Goal: Information Seeking & Learning: Learn about a topic

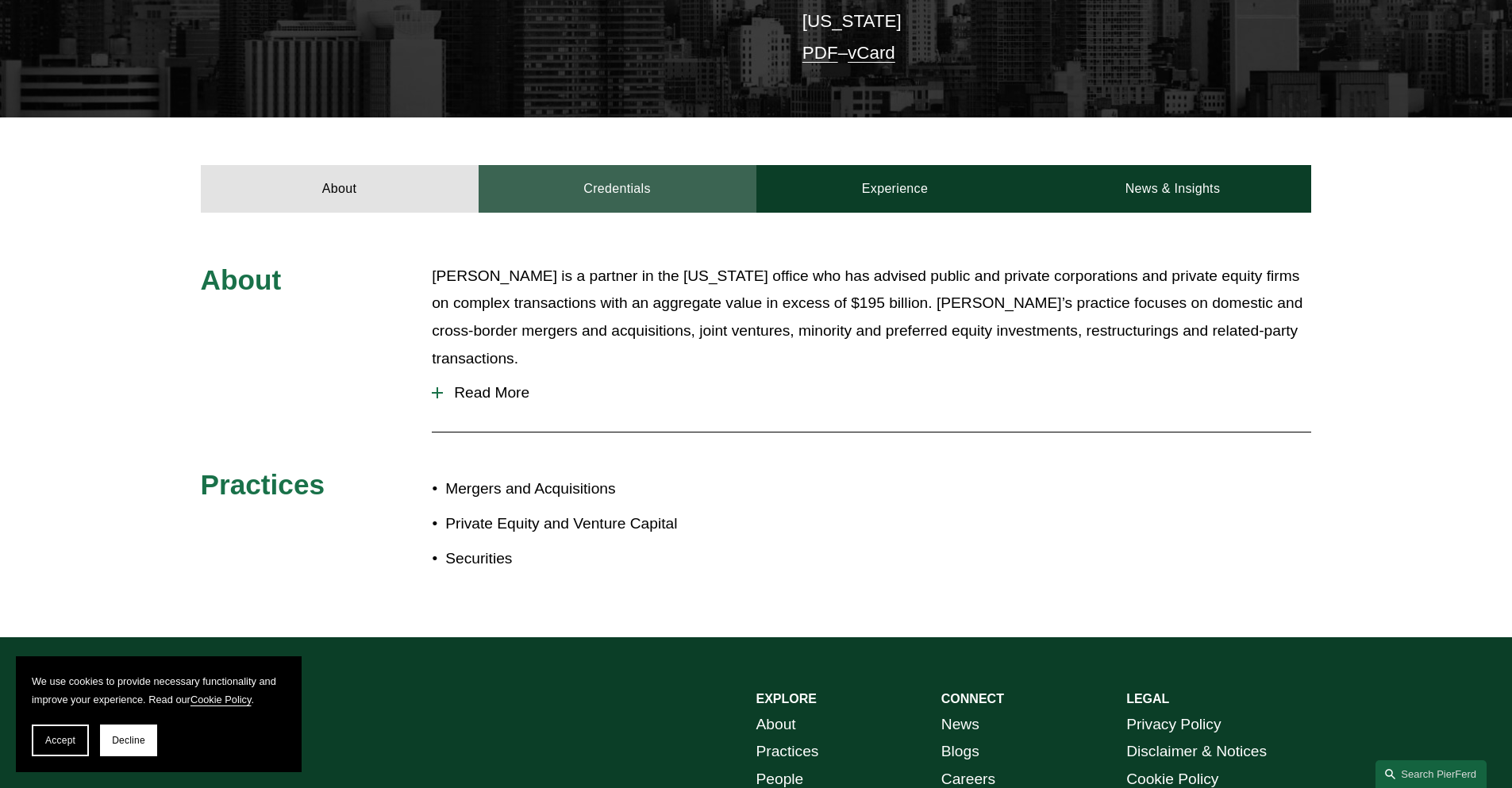
scroll to position [477, 0]
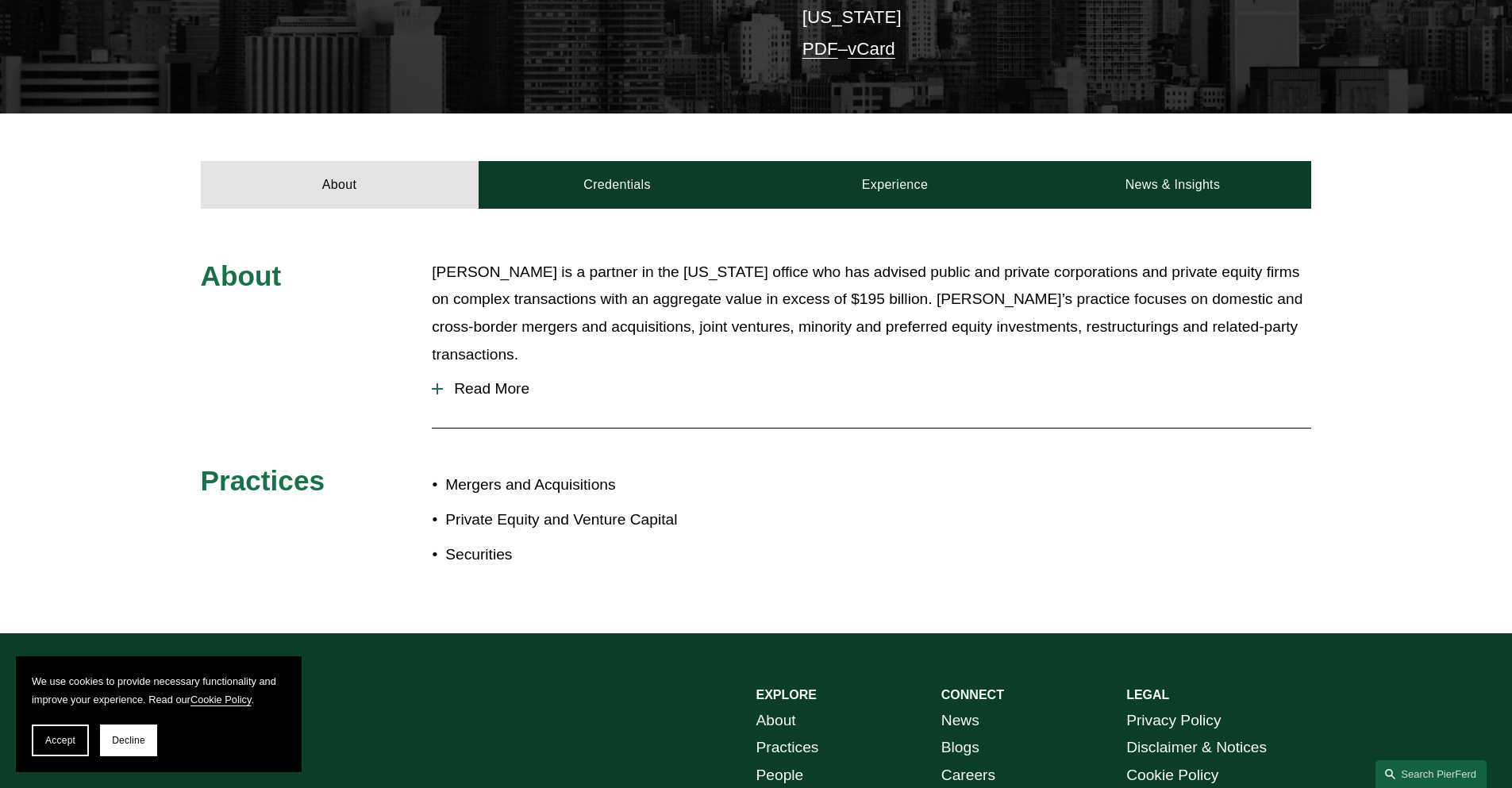
click at [516, 380] on span "Read More" at bounding box center [877, 388] width 869 height 18
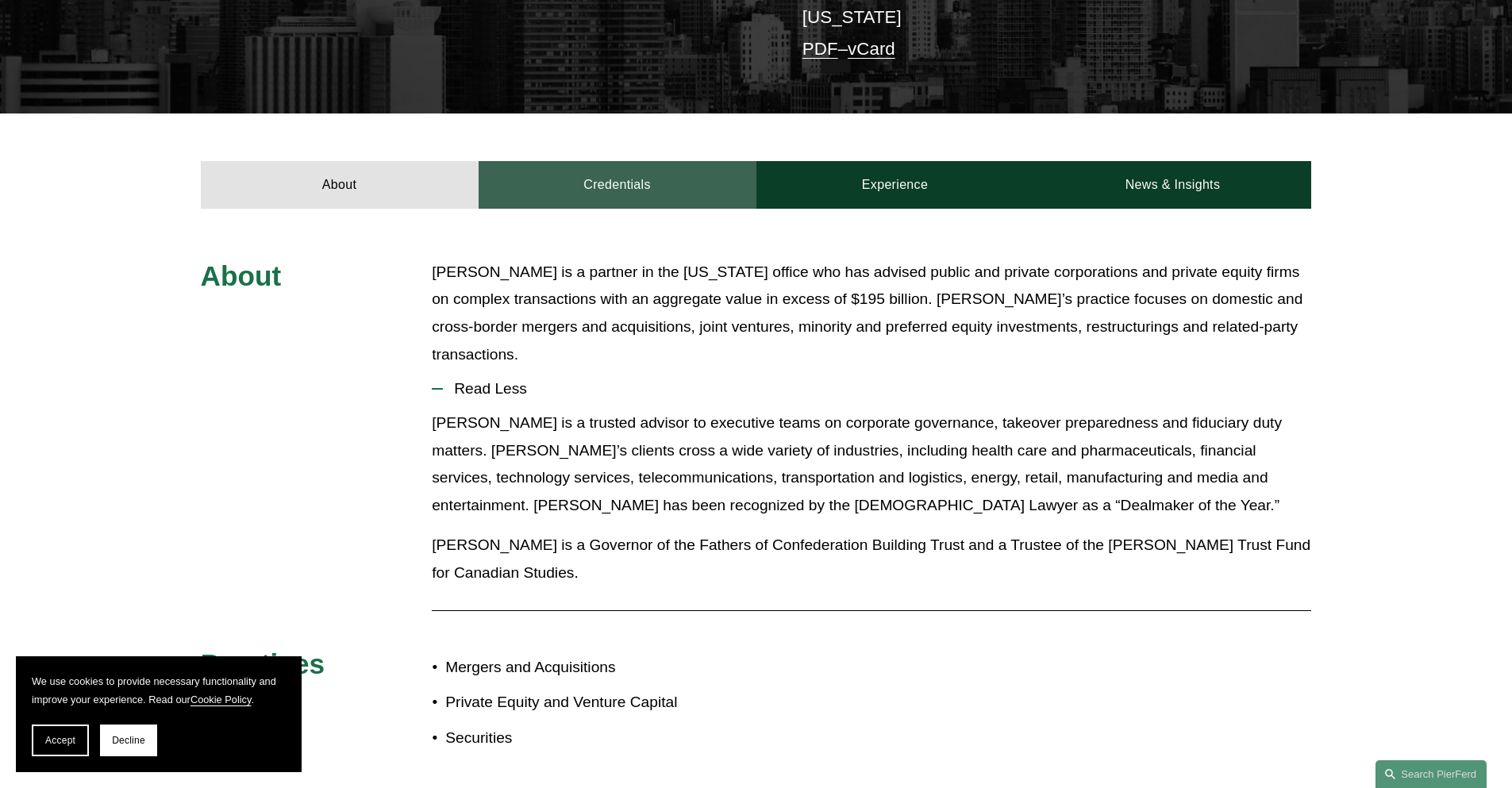
click at [642, 161] on link "Credentials" at bounding box center [617, 184] width 278 height 47
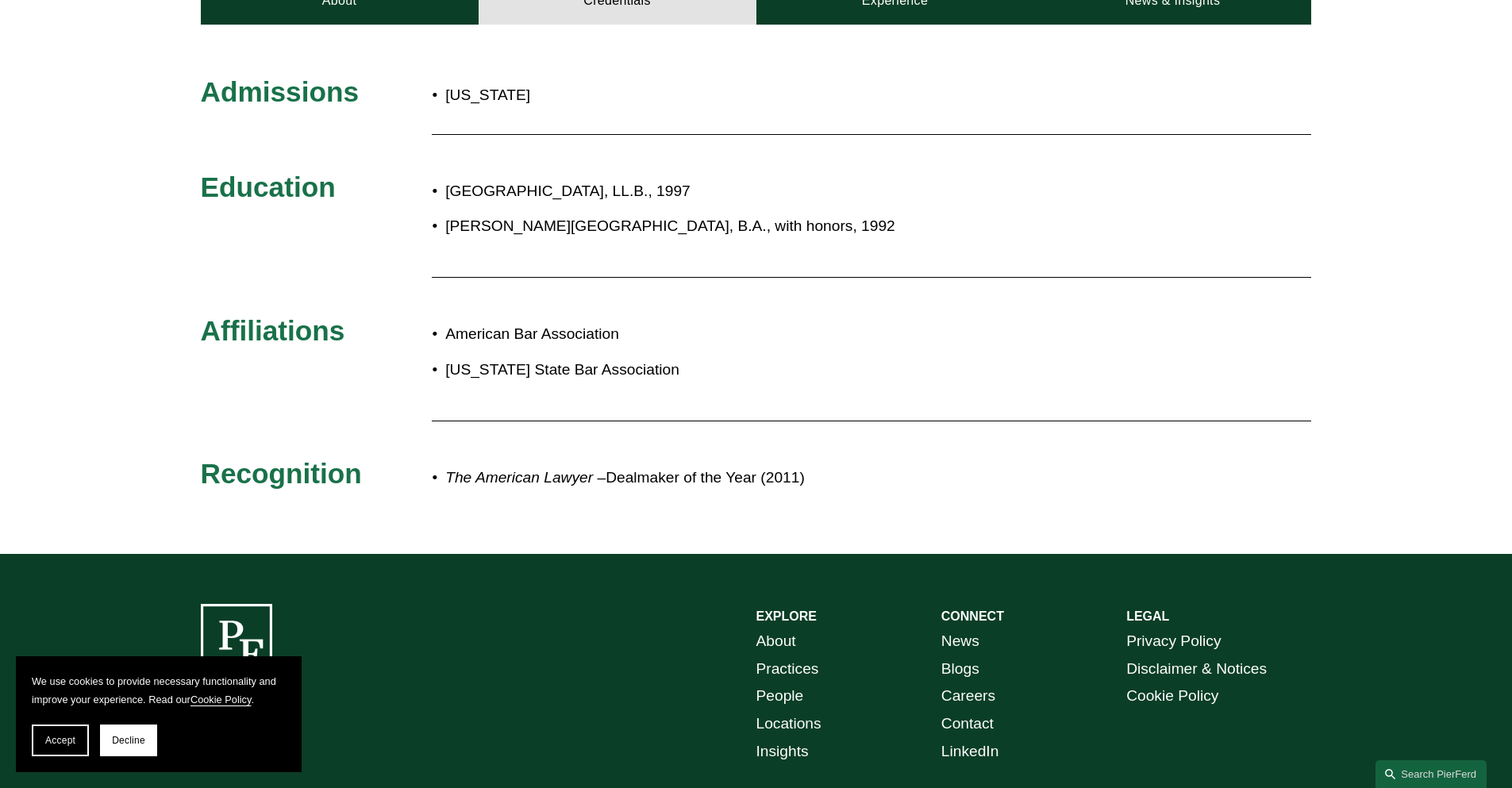
scroll to position [635, 0]
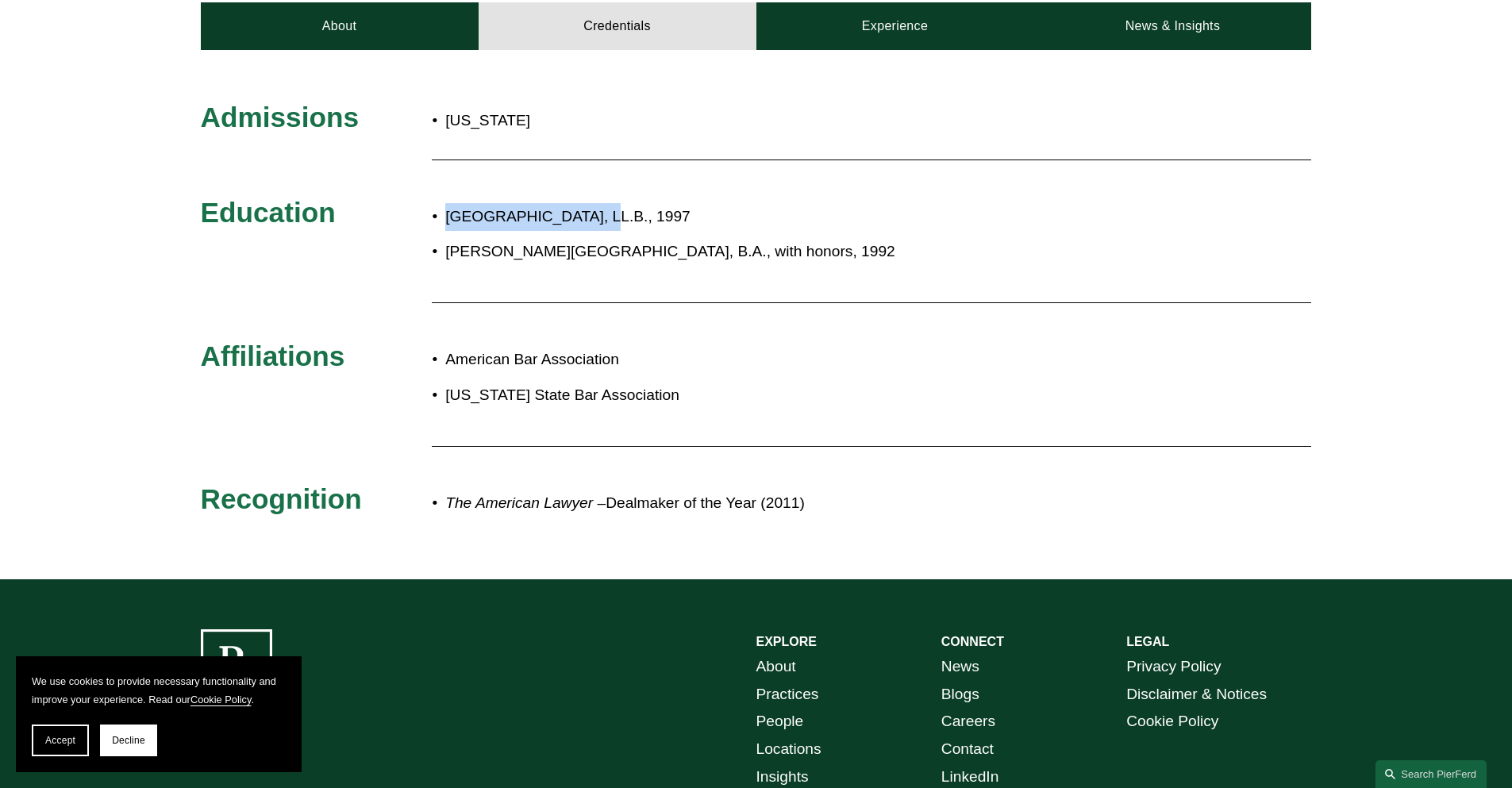
drag, startPoint x: 449, startPoint y: 188, endPoint x: 582, endPoint y: 191, distance: 133.0
click at [582, 203] on p "[GEOGRAPHIC_DATA], LL.B., 1997" at bounding box center [808, 217] width 727 height 28
copy p "[GEOGRAPHIC_DATA]"
drag, startPoint x: 447, startPoint y: 220, endPoint x: 600, endPoint y: 210, distance: 153.3
click at [600, 210] on ul "[GEOGRAPHIC_DATA], LL.B., 1997 [PERSON_NAME][GEOGRAPHIC_DATA], B.A., with honor…" at bounding box center [802, 235] width 741 height 63
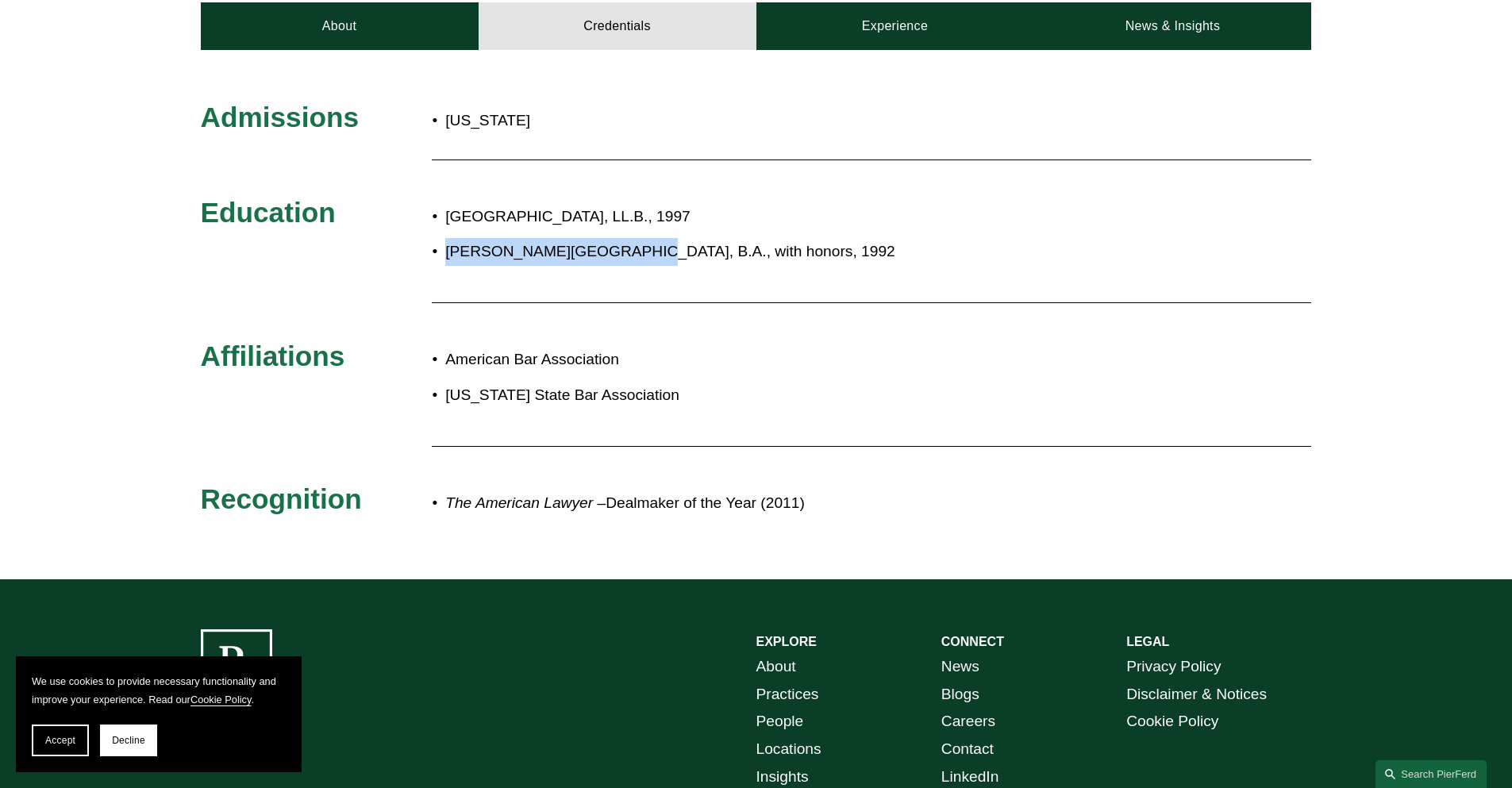
copy p "[PERSON_NAME][GEOGRAPHIC_DATA], B.A.,"
click at [542, 203] on p "[GEOGRAPHIC_DATA], LL.B., 1997" at bounding box center [808, 217] width 727 height 28
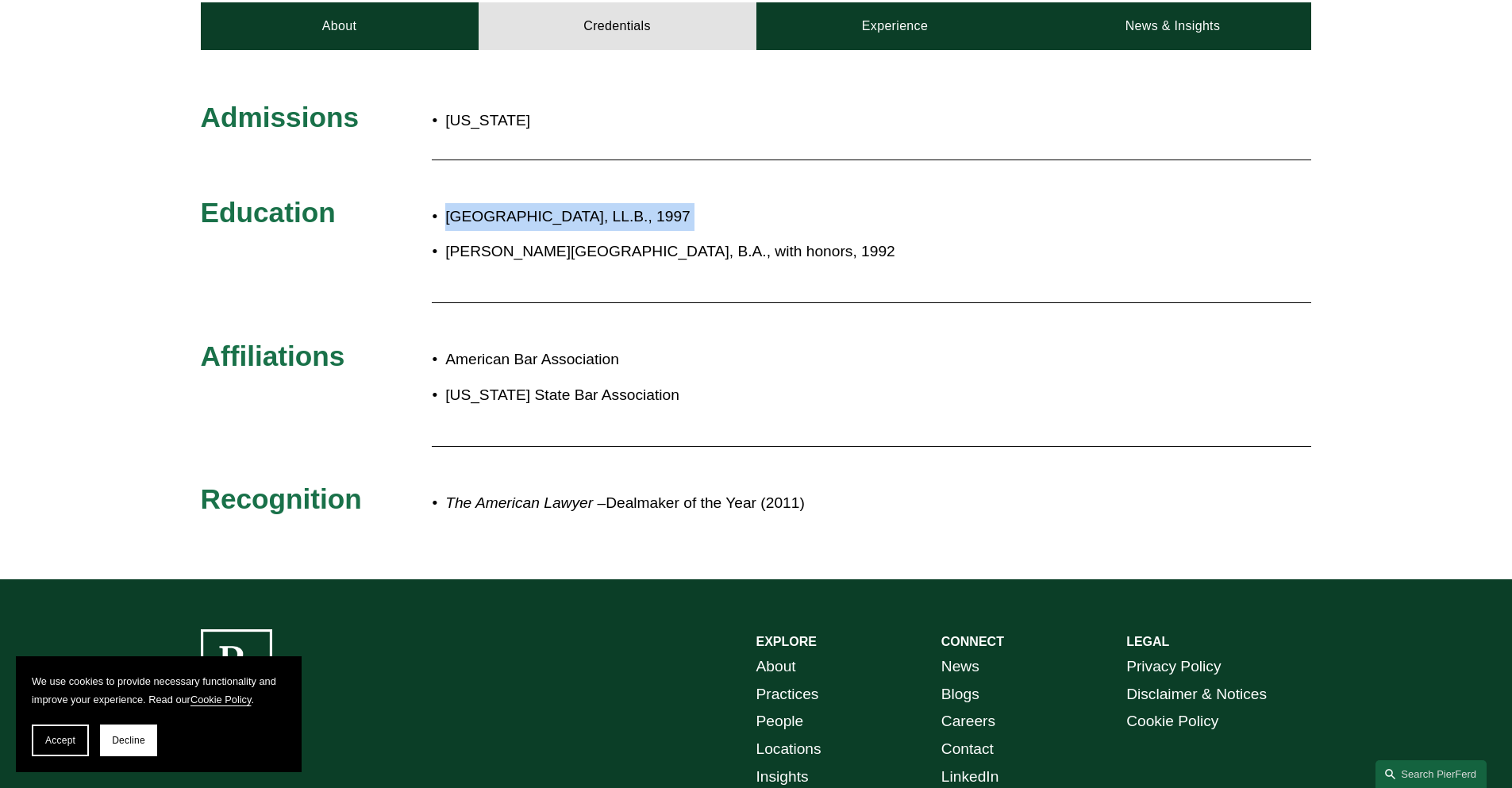
click at [542, 203] on p "[GEOGRAPHIC_DATA], LL.B., 1997" at bounding box center [808, 217] width 727 height 28
copy p "[GEOGRAPHIC_DATA], LL.B., 1997"
